Goal: Task Accomplishment & Management: Manage account settings

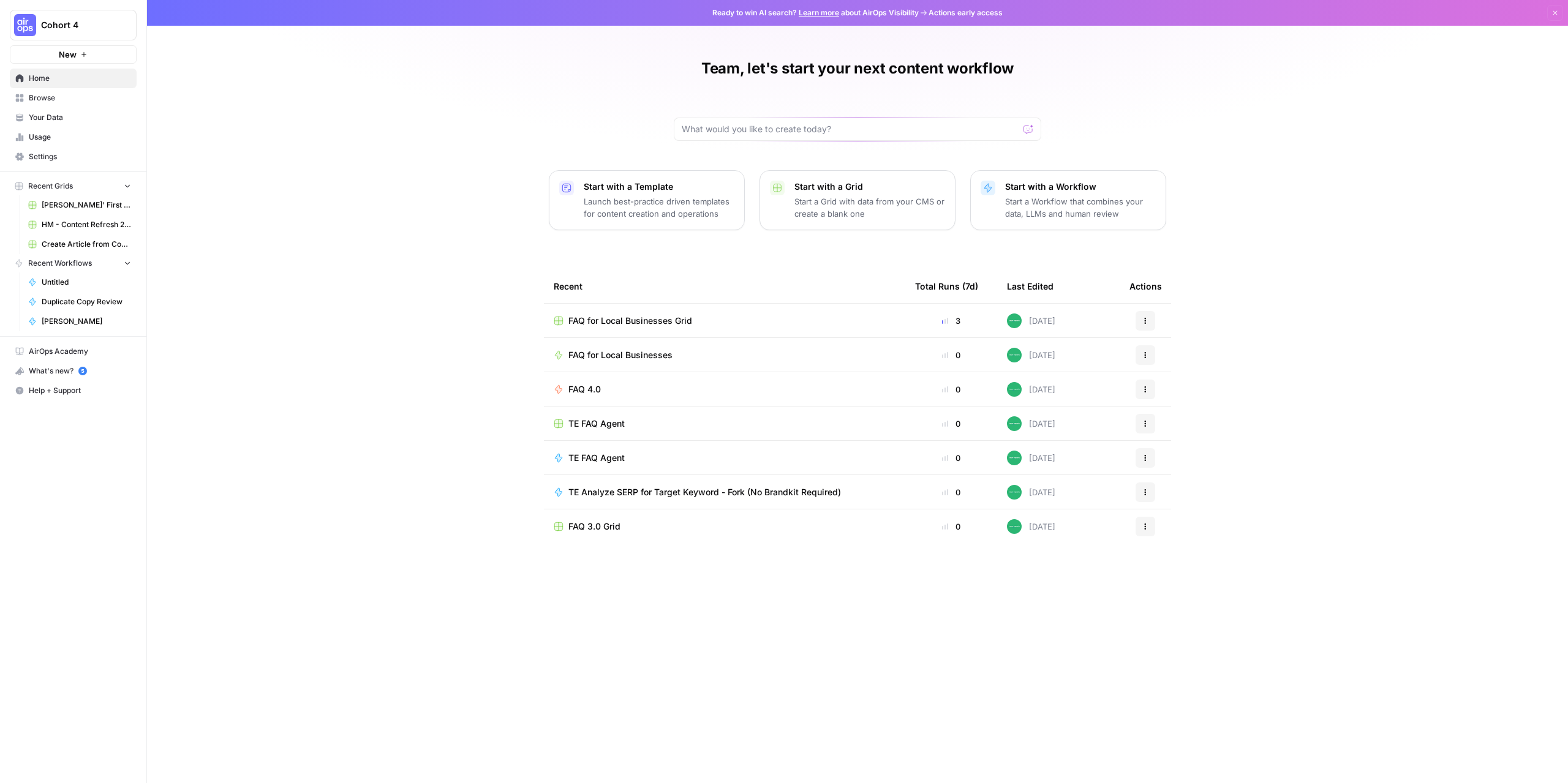
click at [104, 26] on span "Cohort 4" at bounding box center [78, 25] width 74 height 12
click at [66, 139] on button "Team Empathy" at bounding box center [111, 130] width 196 height 20
click at [123, 34] on button "Cohort 4" at bounding box center [73, 25] width 127 height 31
click at [427, 210] on div "Team, let's start your next content workflow Start with a Template Launch best-…" at bounding box center [858, 392] width 1421 height 783
click at [120, 15] on button "Cohort 4" at bounding box center [73, 25] width 127 height 31
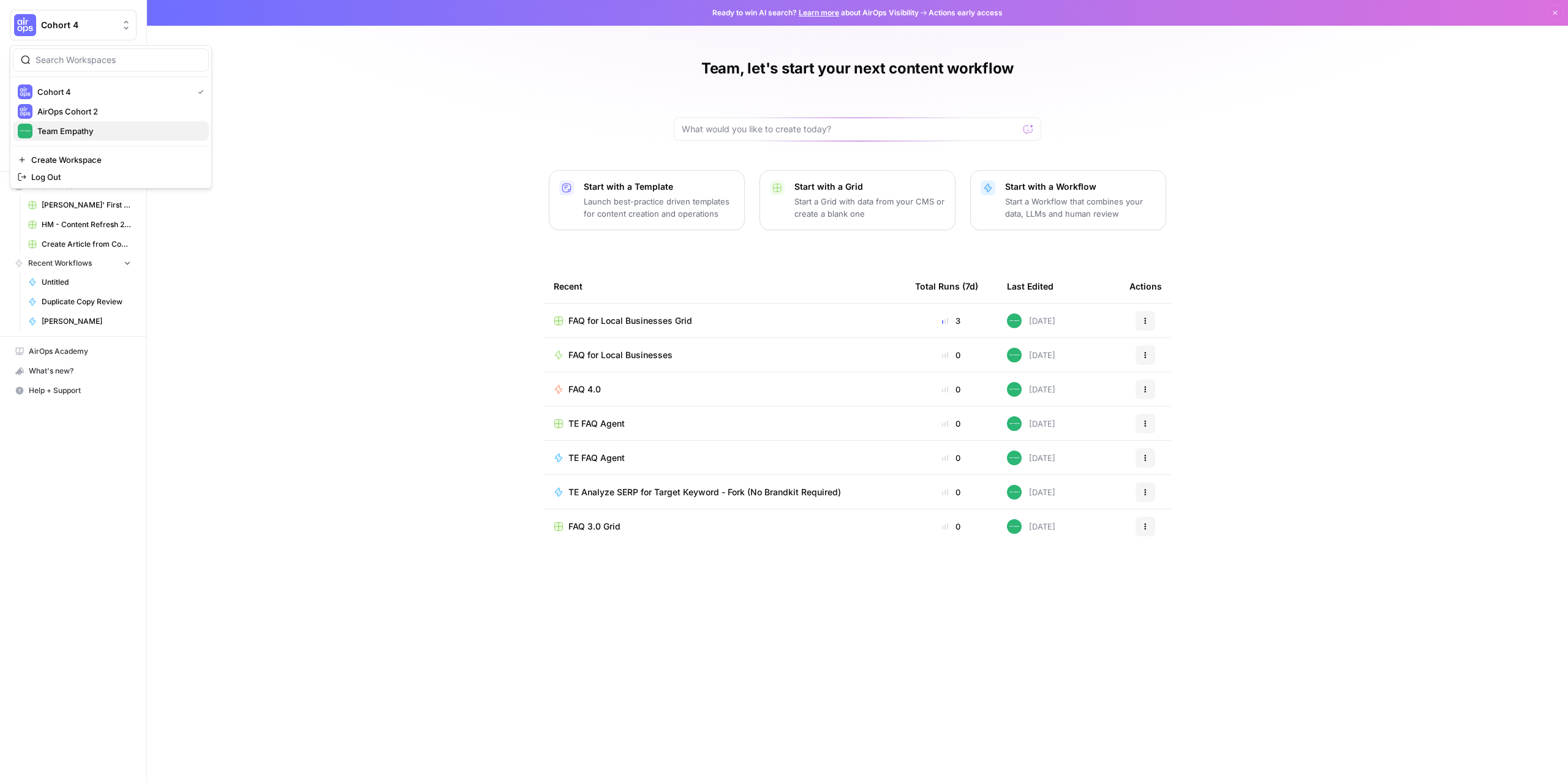
click at [61, 133] on span "Team Empathy" at bounding box center [118, 130] width 162 height 12
click at [53, 155] on span "Settings" at bounding box center [79, 156] width 102 height 11
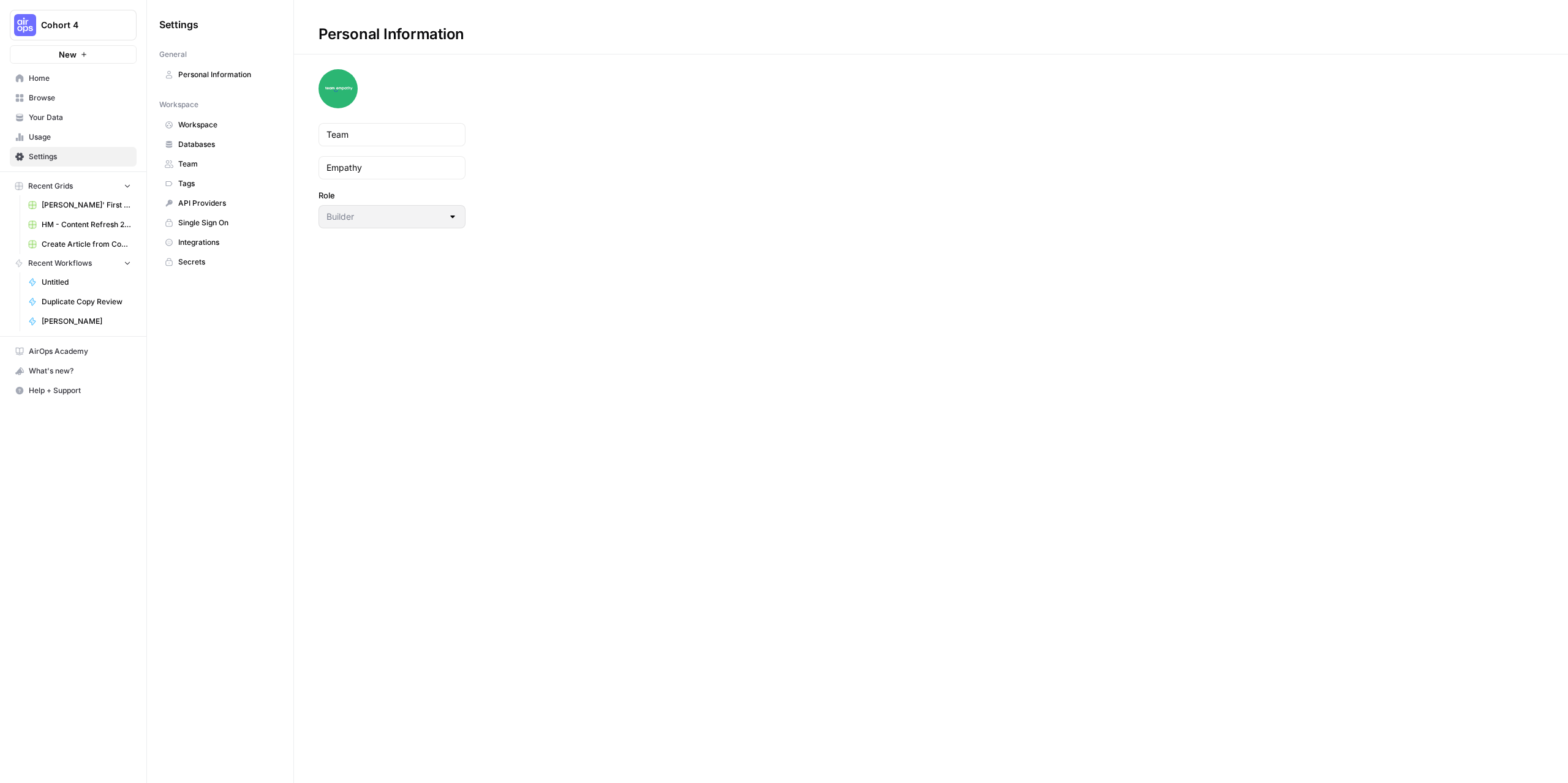
click at [128, 26] on icon "Workspace: Cohort 4" at bounding box center [126, 25] width 12 height 12
click at [81, 133] on span "Team Empathy" at bounding box center [118, 130] width 162 height 12
